Goal: Download file/media

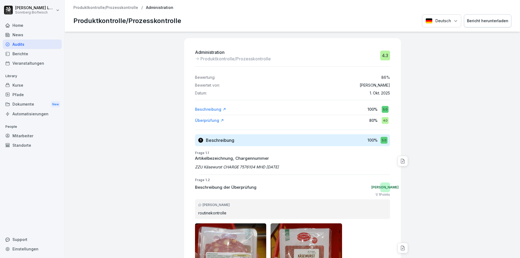
click at [98, 9] on p "Produktkontrolle/Prozesskontrolle" at bounding box center [105, 7] width 65 height 5
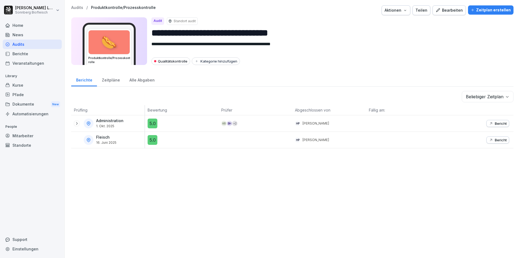
click at [77, 9] on p "Audits" at bounding box center [77, 7] width 12 height 5
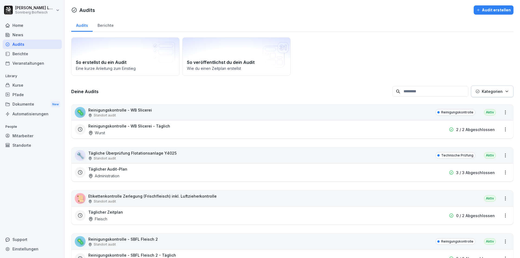
click at [416, 94] on input at bounding box center [430, 91] width 76 height 11
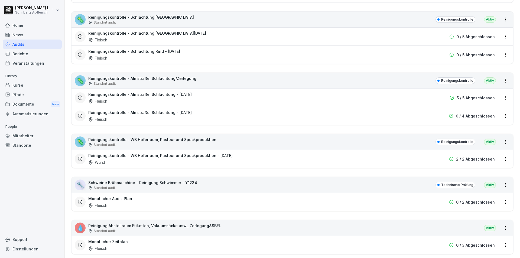
scroll to position [340, 0]
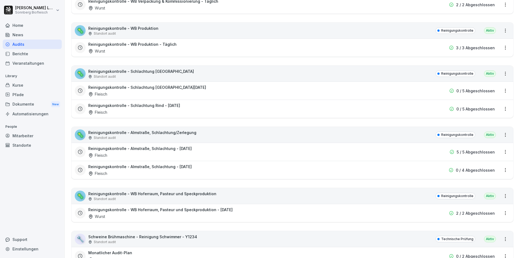
type input "*********"
click at [203, 138] on div "🦠 Reinigungskontrolle - Almstraße, Schlachtung/Zerlegung Standort audit Reinigu…" at bounding box center [293, 135] width 442 height 16
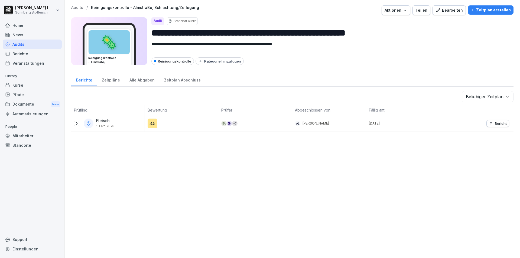
click at [495, 122] on p "Bericht" at bounding box center [501, 123] width 12 height 4
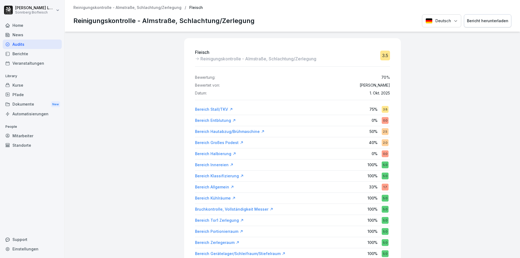
click at [496, 18] on div "Bericht herunterladen" at bounding box center [487, 21] width 41 height 6
